Goal: Task Accomplishment & Management: Complete application form

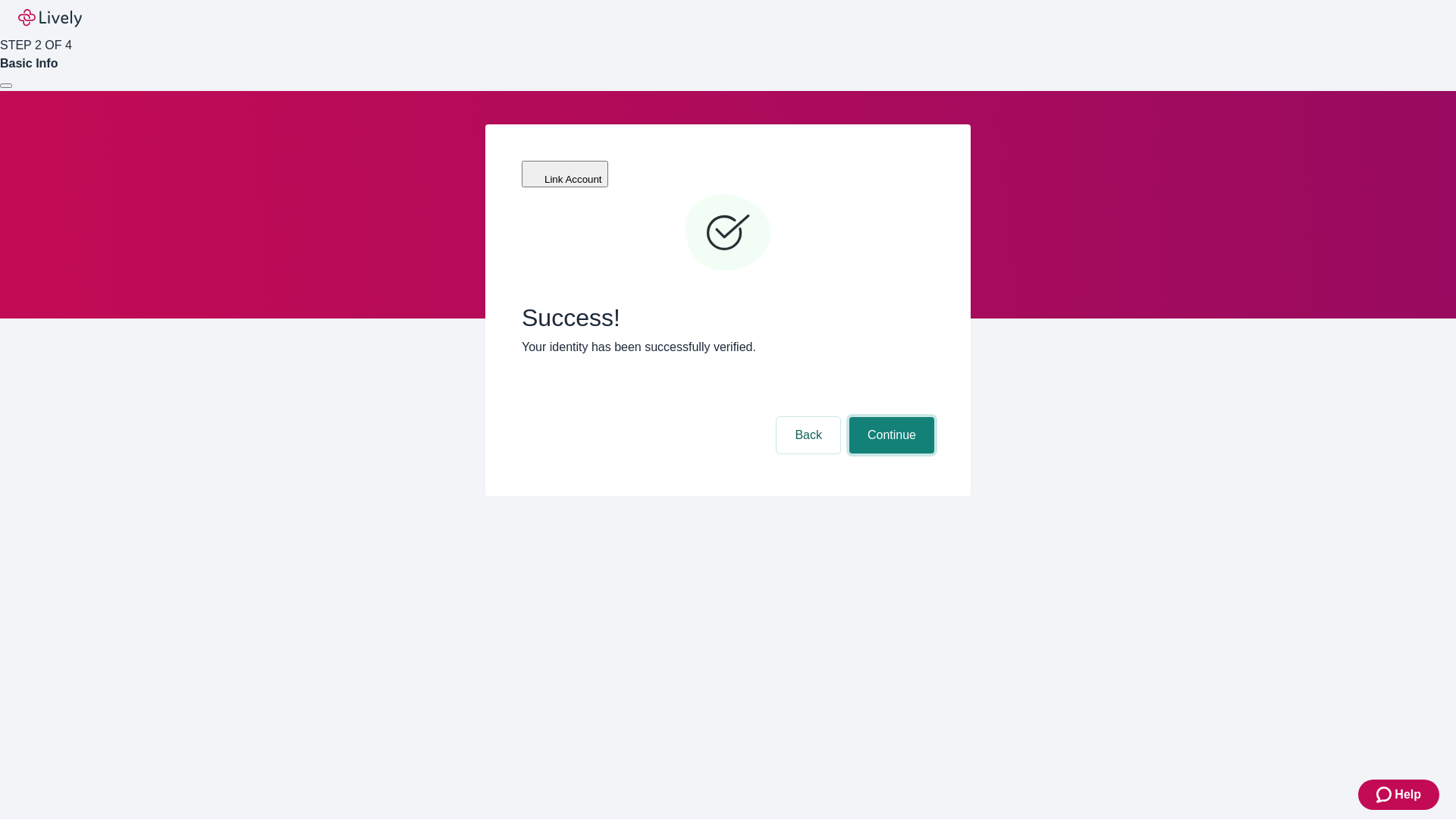
click at [890, 417] on button "Continue" at bounding box center [892, 434] width 85 height 36
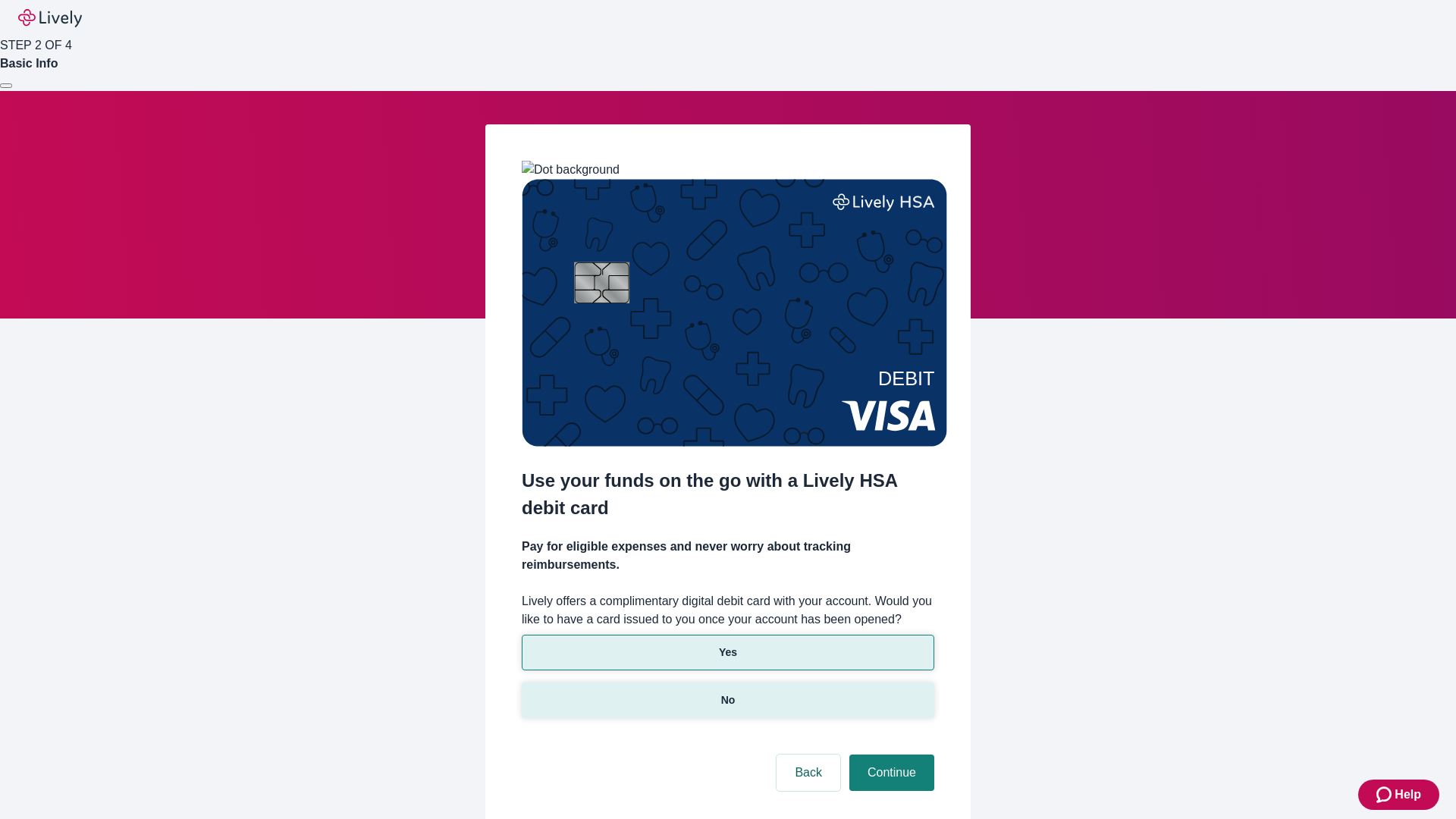
click at [728, 692] on p "No" at bounding box center [728, 700] width 14 height 16
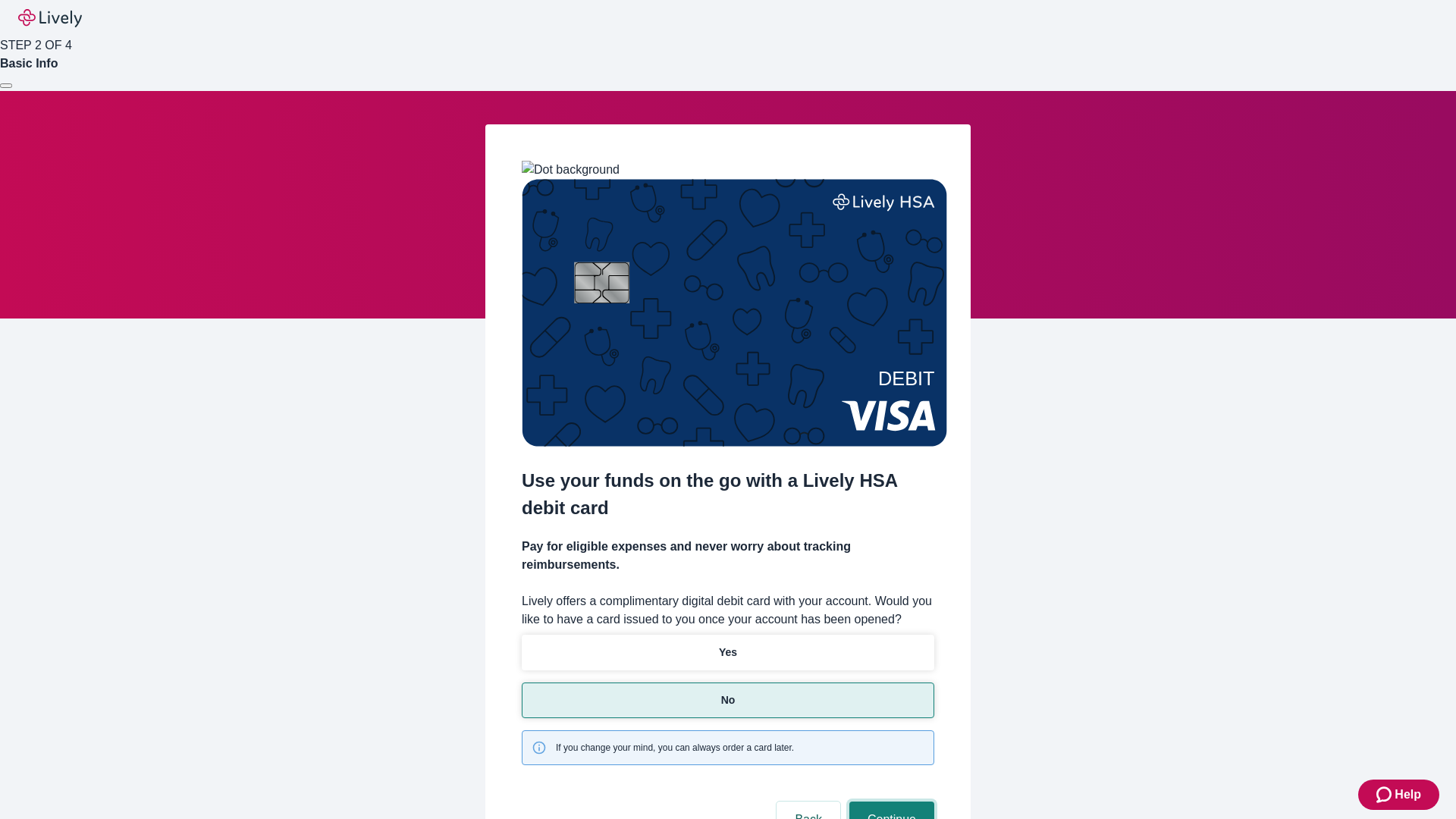
click at [890, 801] on button "Continue" at bounding box center [892, 819] width 85 height 36
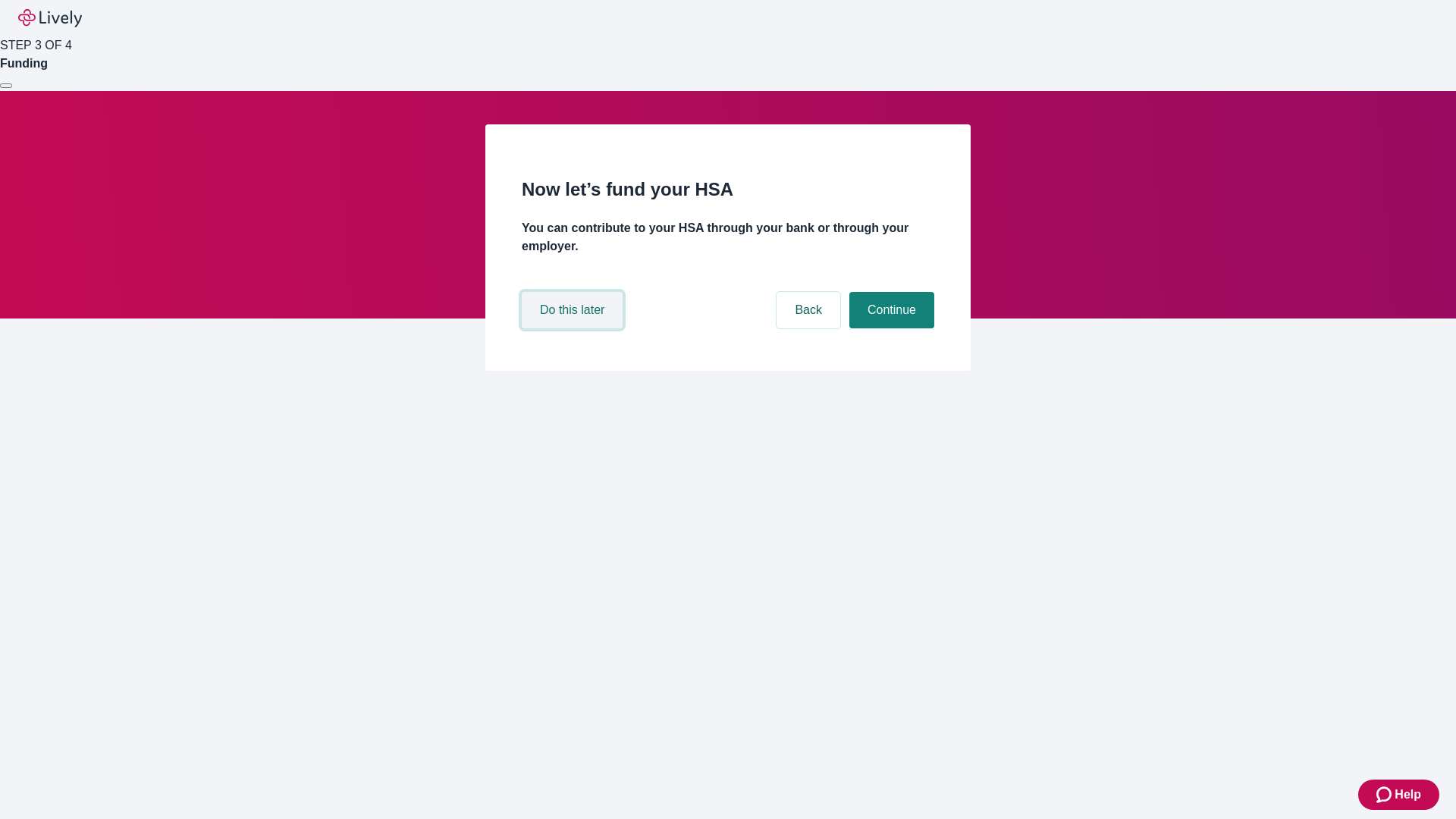
click at [574, 328] on button "Do this later" at bounding box center [572, 310] width 101 height 36
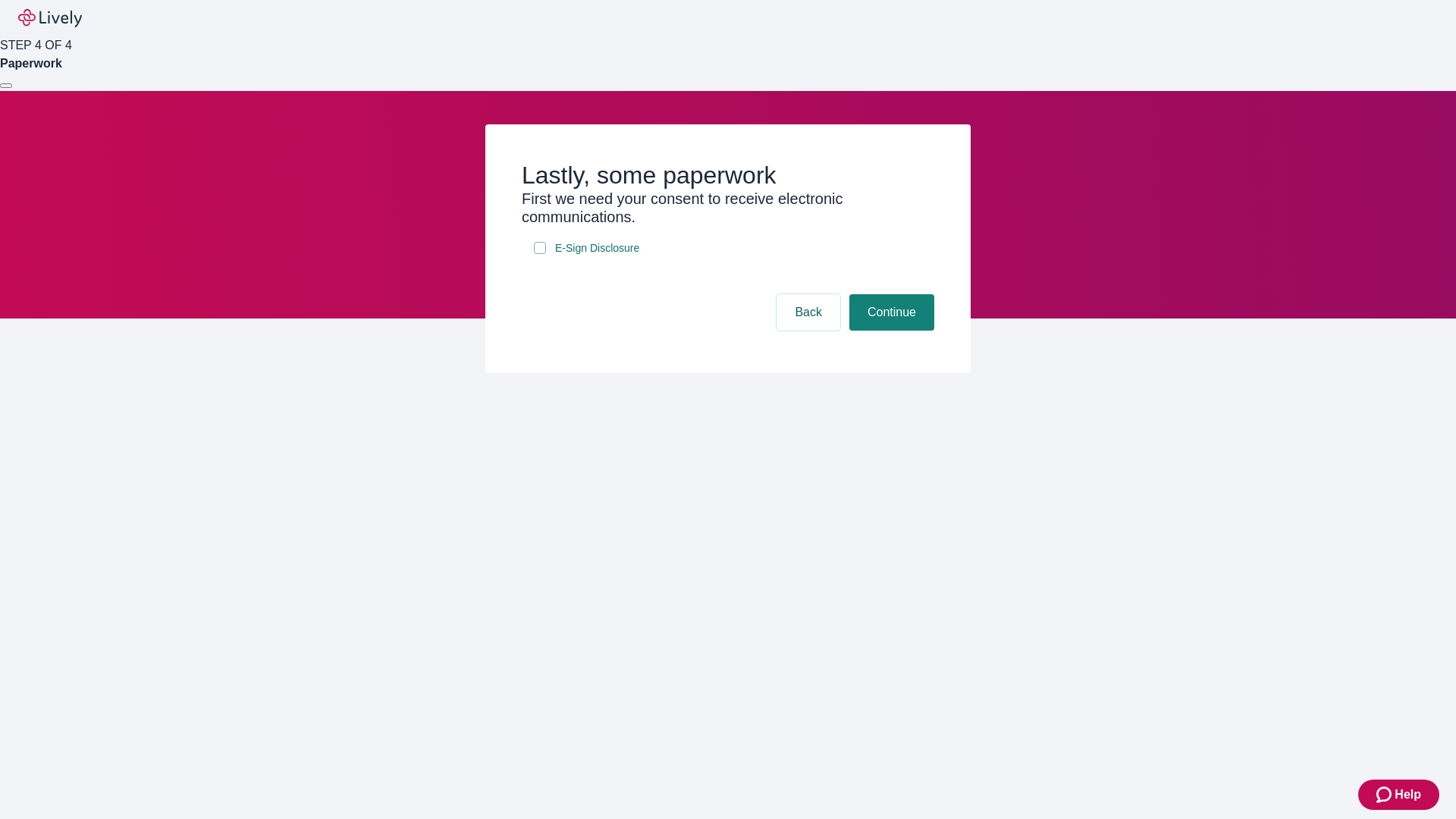
click at [540, 254] on input "E-Sign Disclosure" at bounding box center [540, 248] width 12 height 12
checkbox input "true"
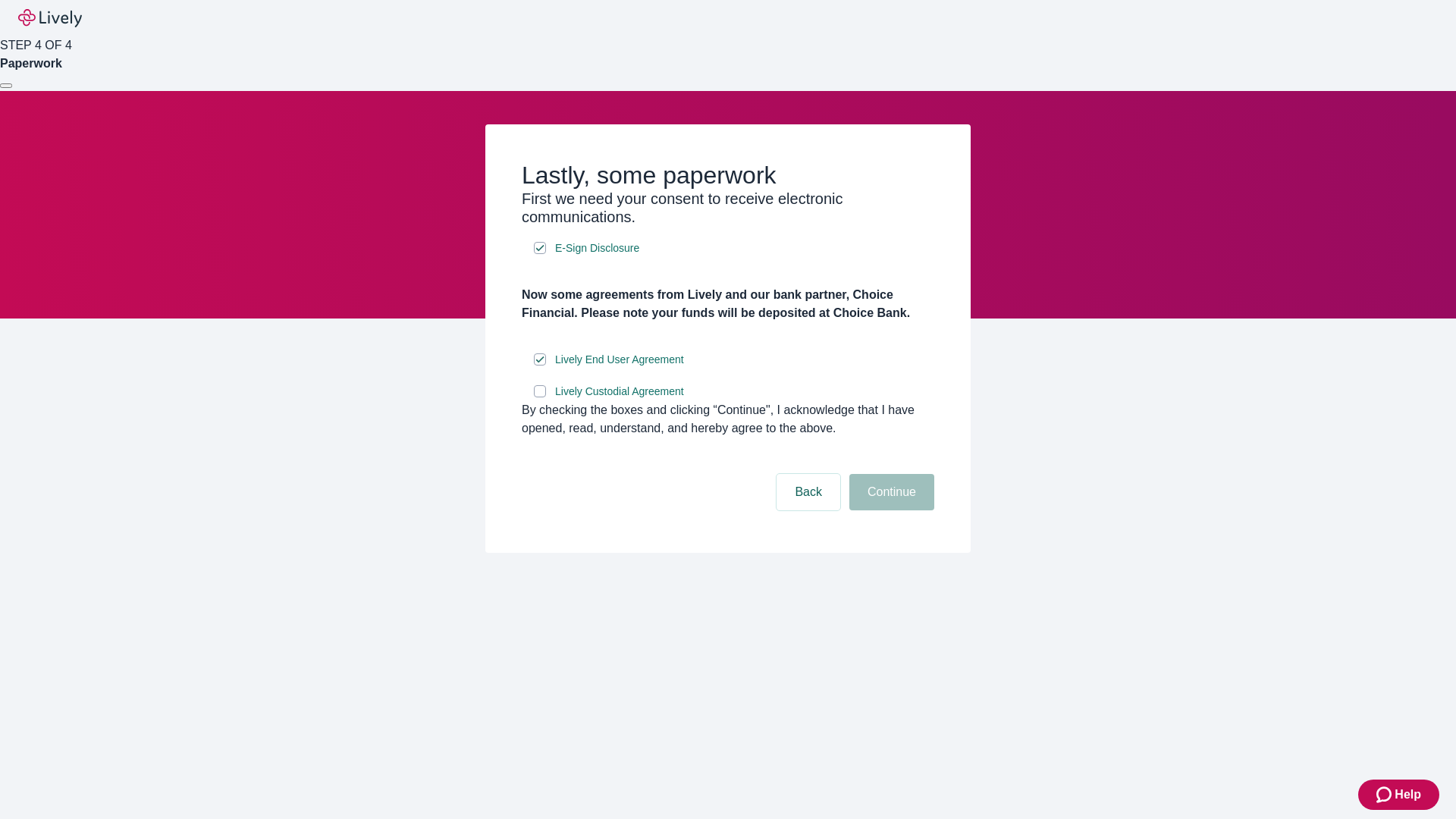
click at [540, 397] on input "Lively Custodial Agreement" at bounding box center [540, 391] width 12 height 12
checkbox input "true"
click at [890, 510] on button "Continue" at bounding box center [892, 492] width 85 height 36
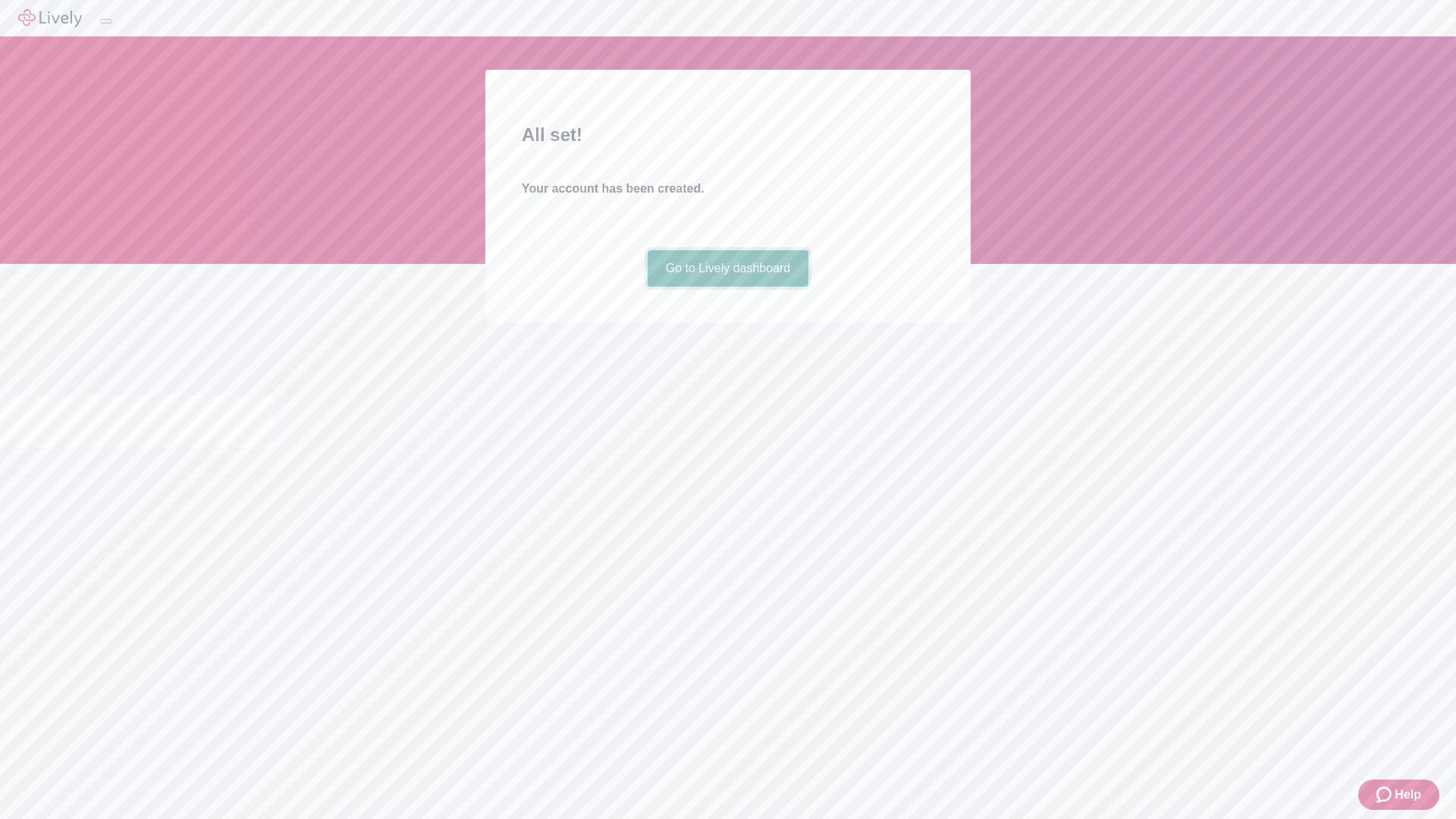
click at [728, 287] on link "Go to Lively dashboard" at bounding box center [728, 267] width 162 height 36
